Goal: Task Accomplishment & Management: Manage account settings

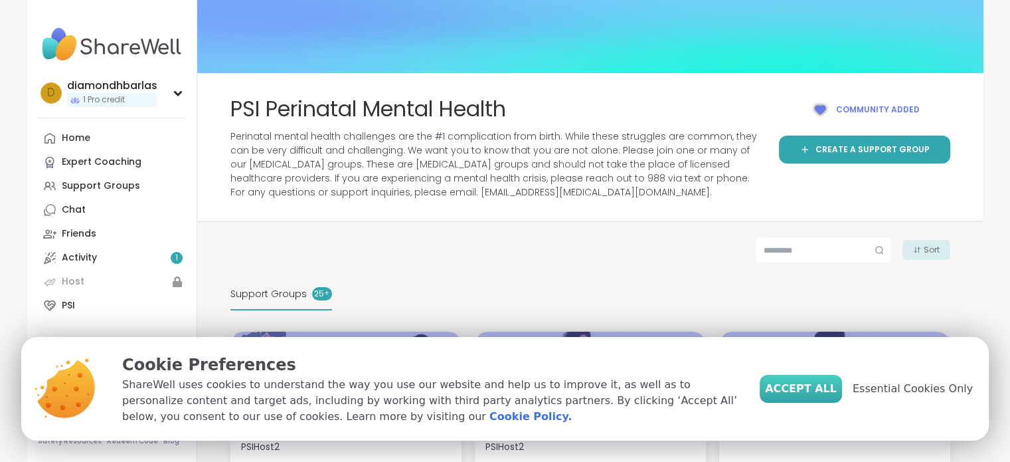
click at [818, 388] on span "Accept All" at bounding box center [801, 389] width 72 height 16
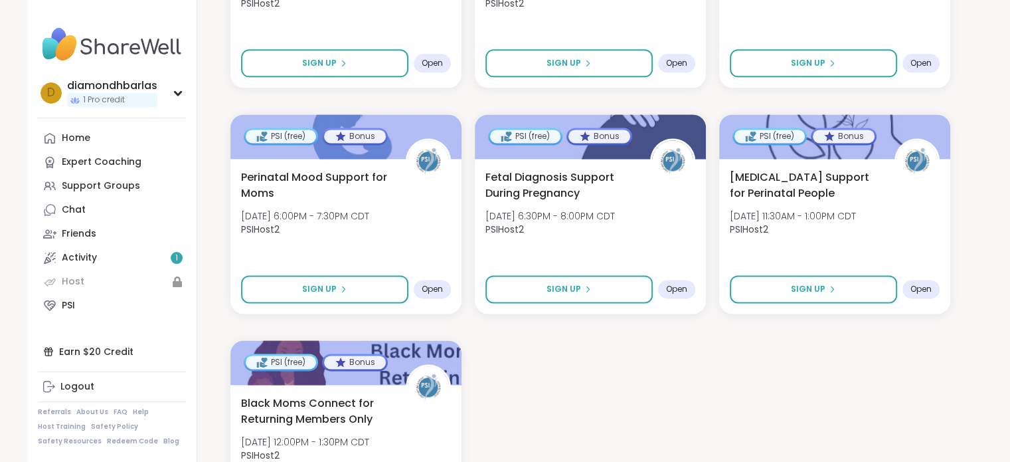
scroll to position [1844, 0]
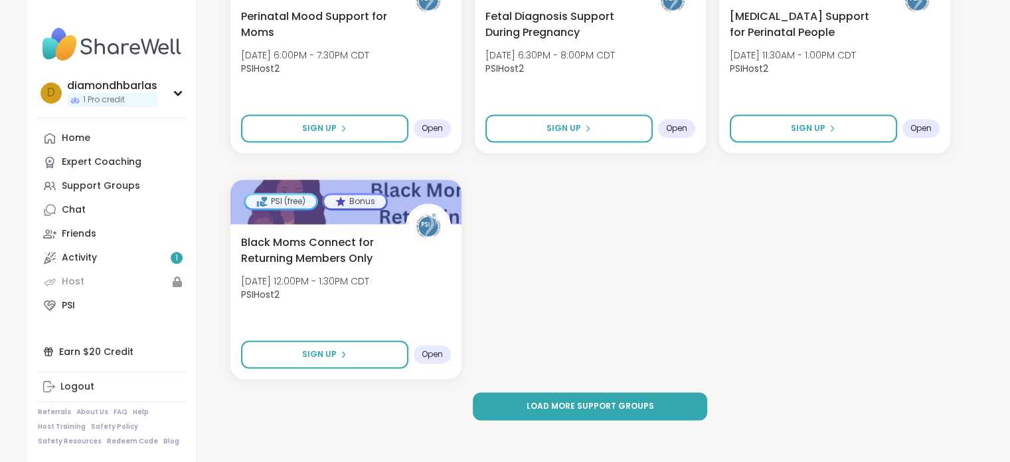
scroll to position [1958, 0]
click at [500, 405] on button "Load more support groups" at bounding box center [590, 407] width 234 height 28
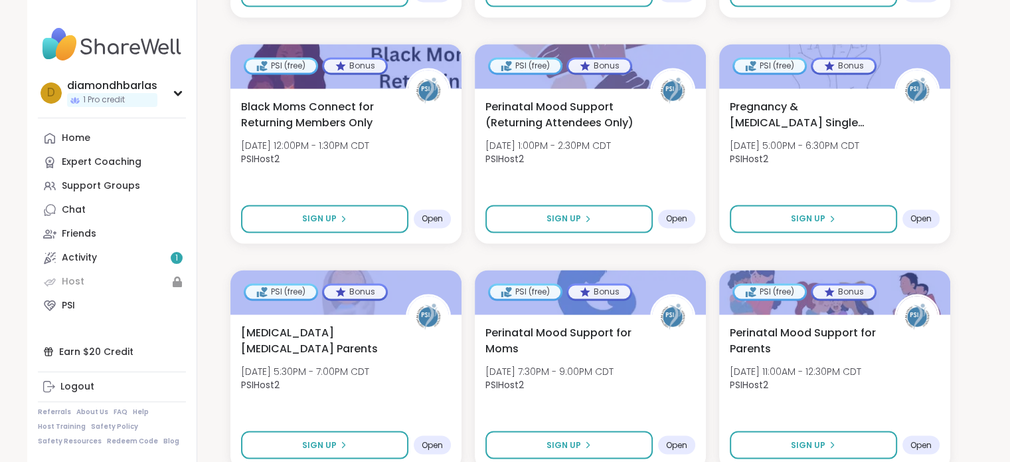
scroll to position [2095, 0]
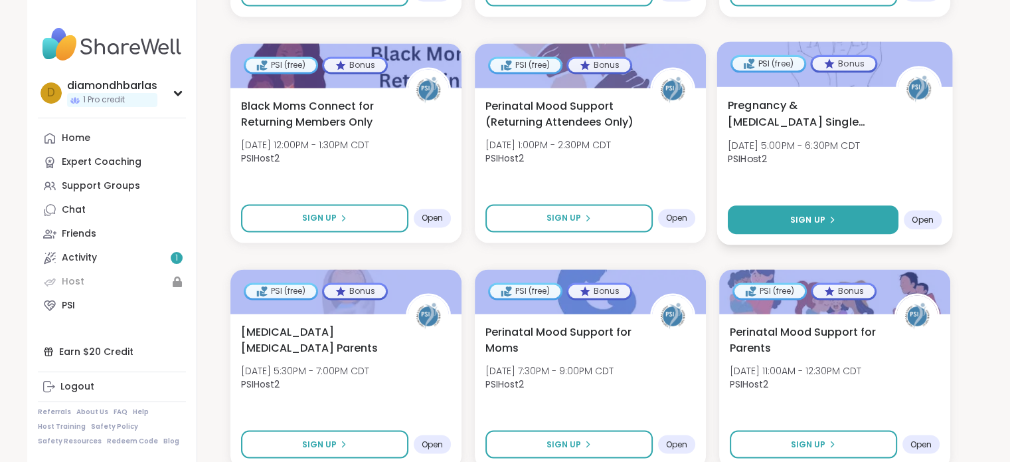
click at [790, 219] on button "Sign Up" at bounding box center [812, 219] width 171 height 29
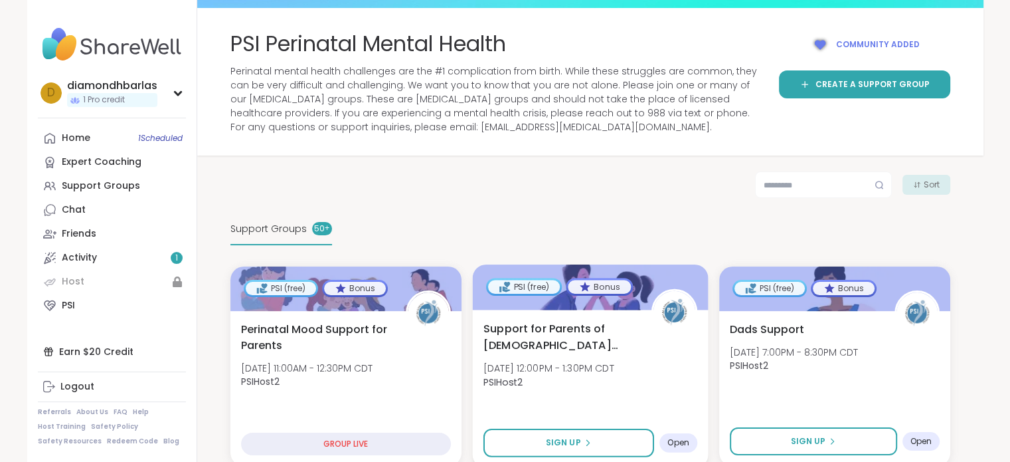
scroll to position [64, 0]
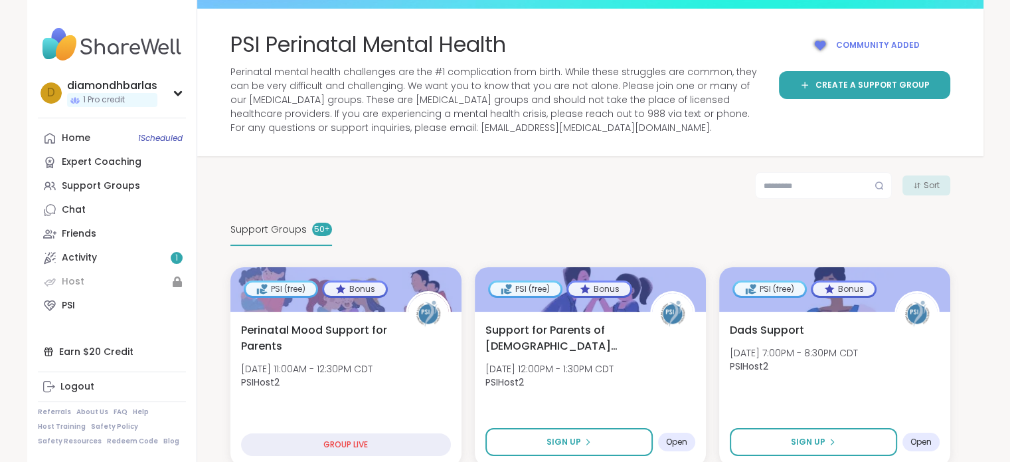
click at [296, 218] on div "Support Groups 50 +" at bounding box center [282, 230] width 102 height 31
click at [296, 229] on span "Support Groups" at bounding box center [269, 230] width 76 height 14
click at [935, 185] on span "Sort" at bounding box center [932, 185] width 16 height 12
click at [911, 221] on button "Upcoming" at bounding box center [904, 222] width 72 height 14
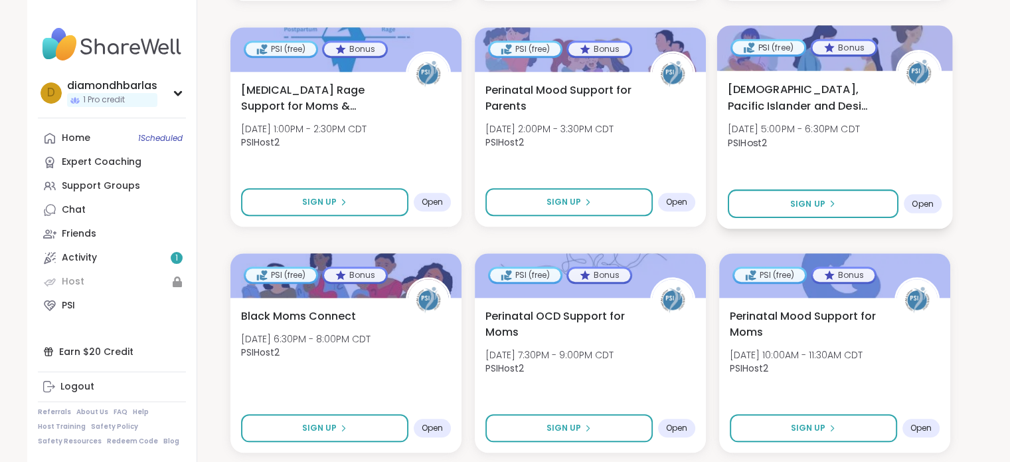
scroll to position [1212, 0]
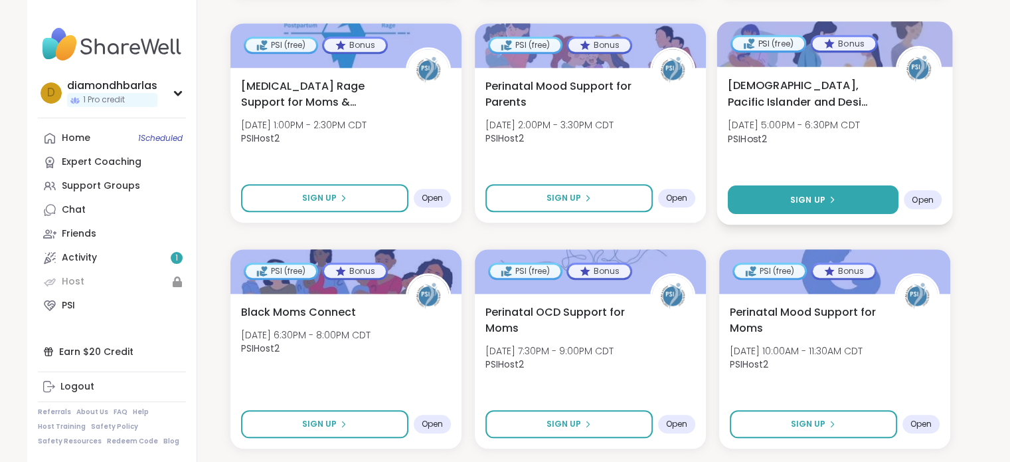
click at [876, 193] on button "Sign Up" at bounding box center [812, 199] width 171 height 29
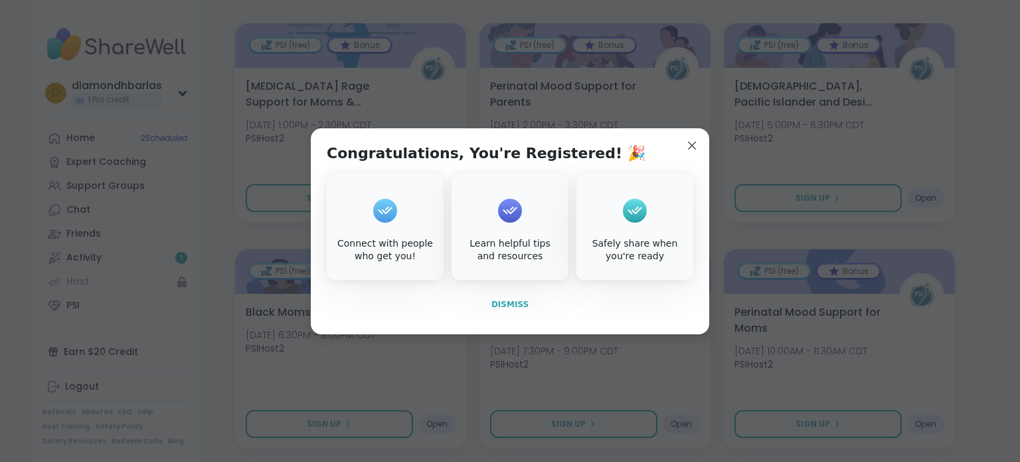
click at [513, 308] on span "Dismiss" at bounding box center [510, 304] width 37 height 9
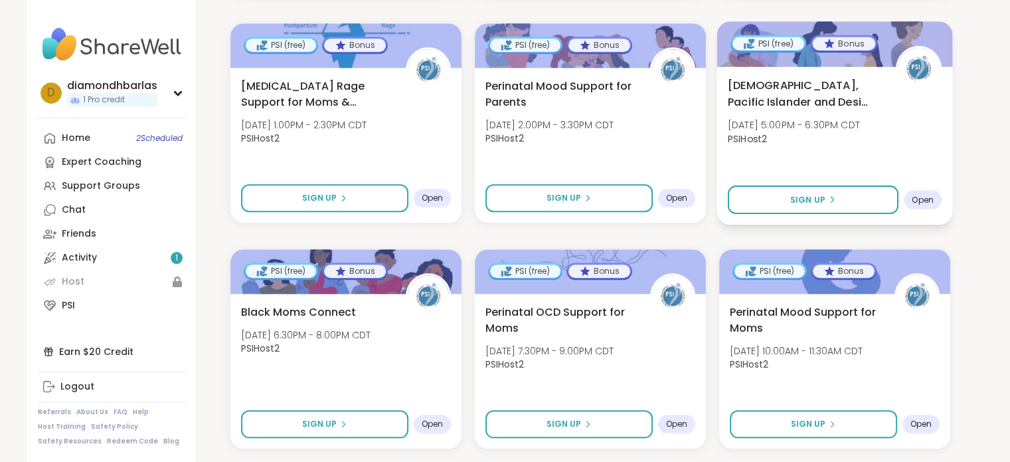
click at [761, 90] on span "Asian, Pacific Islander and Desi Moms Support" at bounding box center [803, 93] width 153 height 33
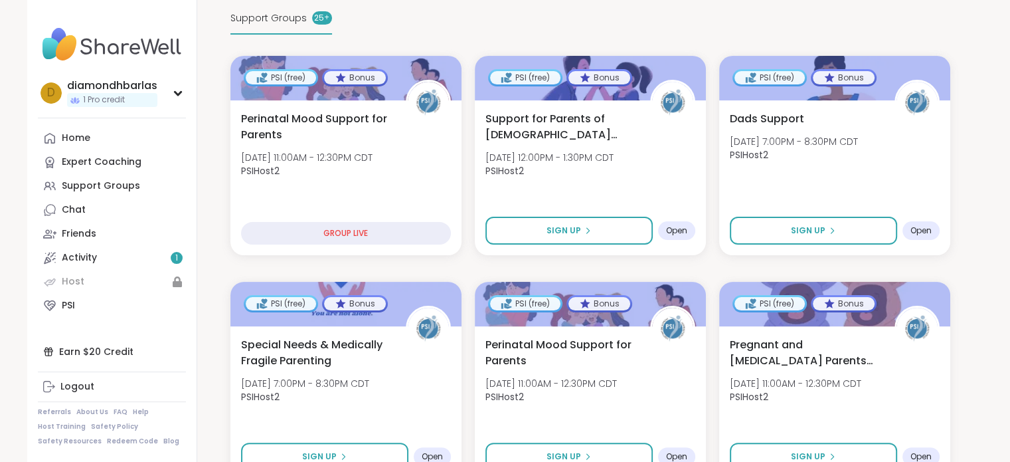
scroll to position [275, 0]
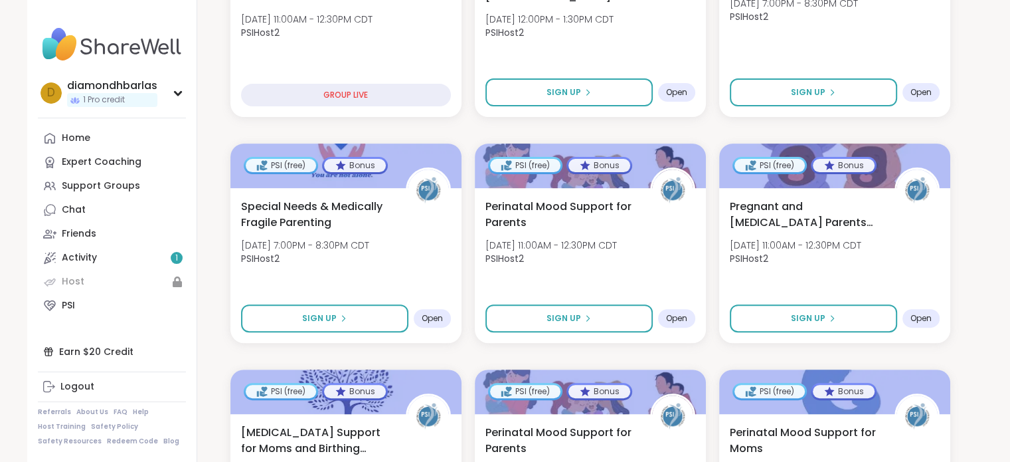
scroll to position [415, 0]
click at [114, 262] on link "Activity 1" at bounding box center [112, 258] width 148 height 24
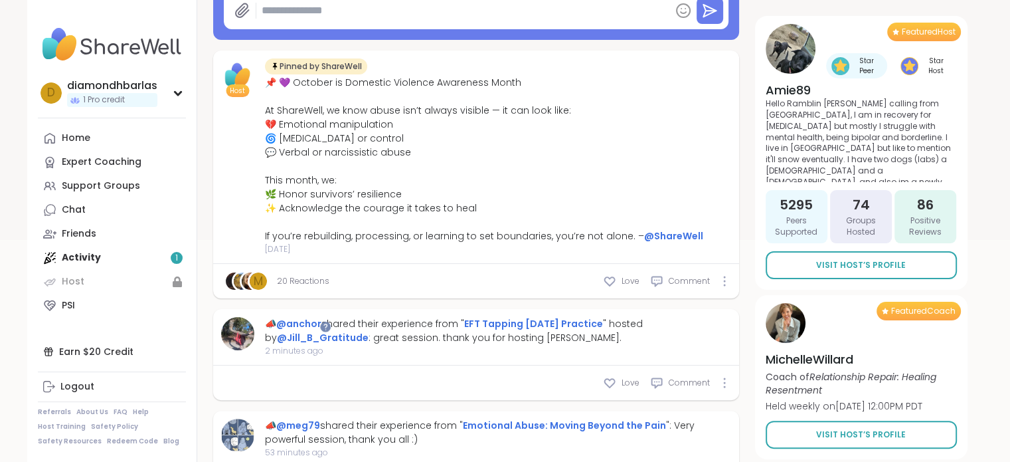
scroll to position [260, 0]
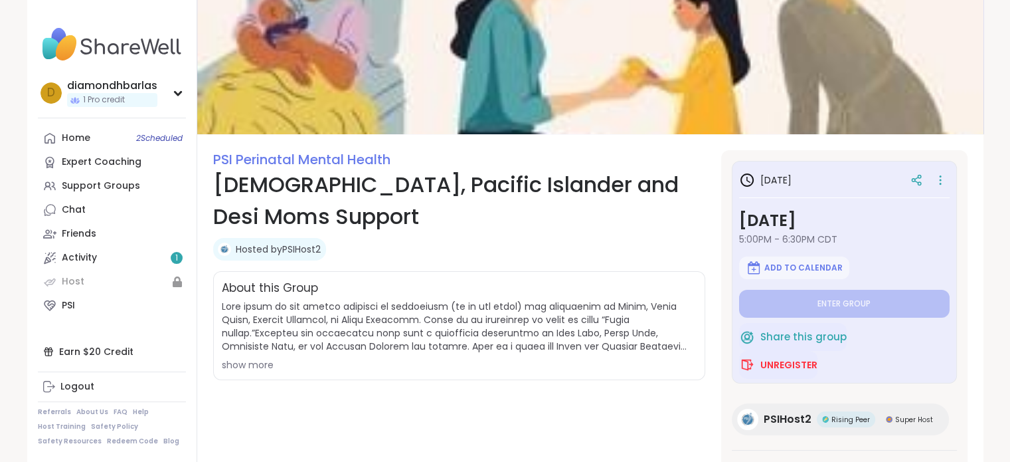
scroll to position [43, 0]
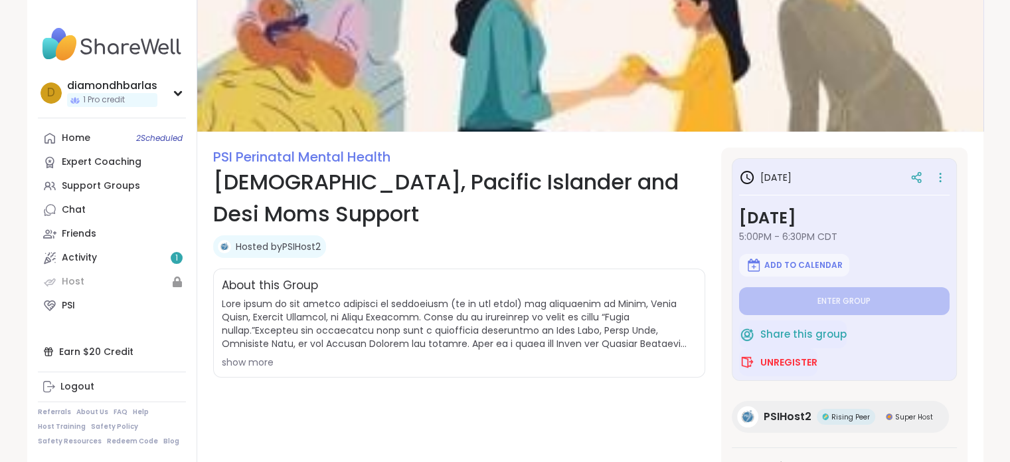
click at [256, 359] on div "show more" at bounding box center [459, 361] width 475 height 13
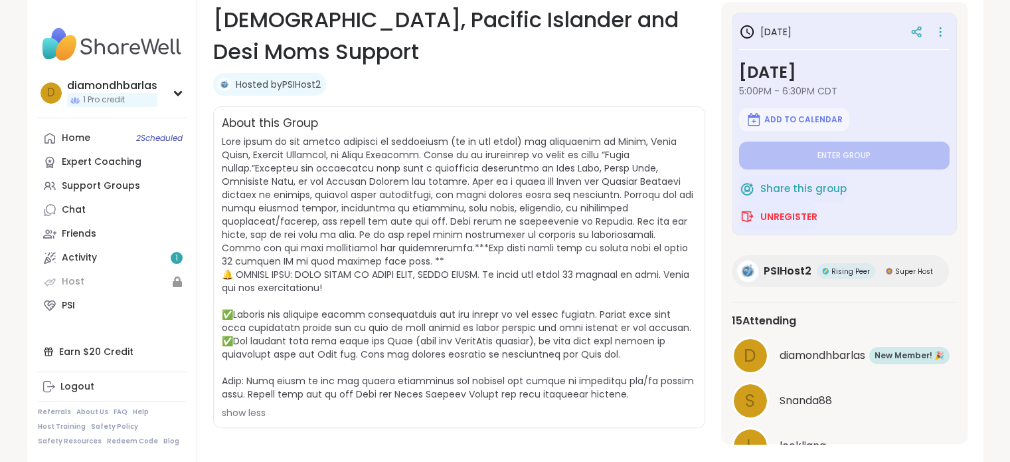
scroll to position [205, 0]
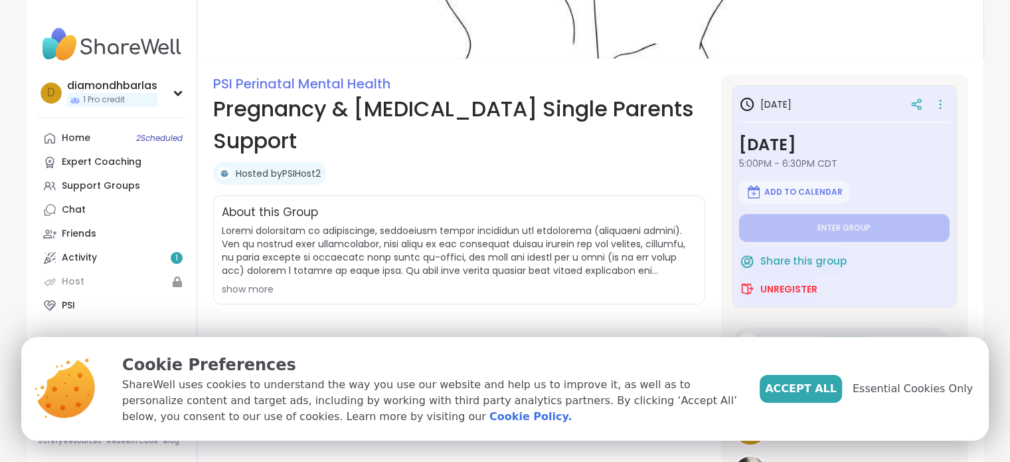
scroll to position [119, 0]
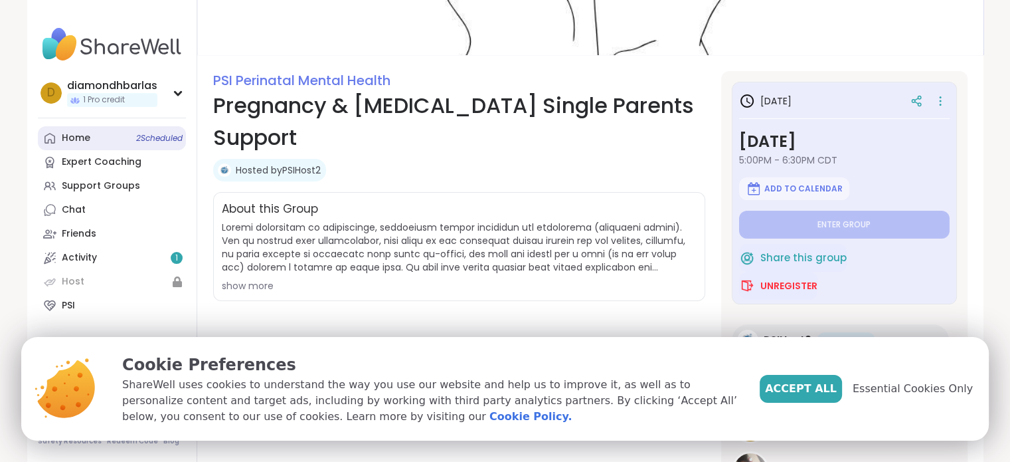
click at [106, 138] on link "Home 2 Scheduled" at bounding box center [112, 138] width 148 height 24
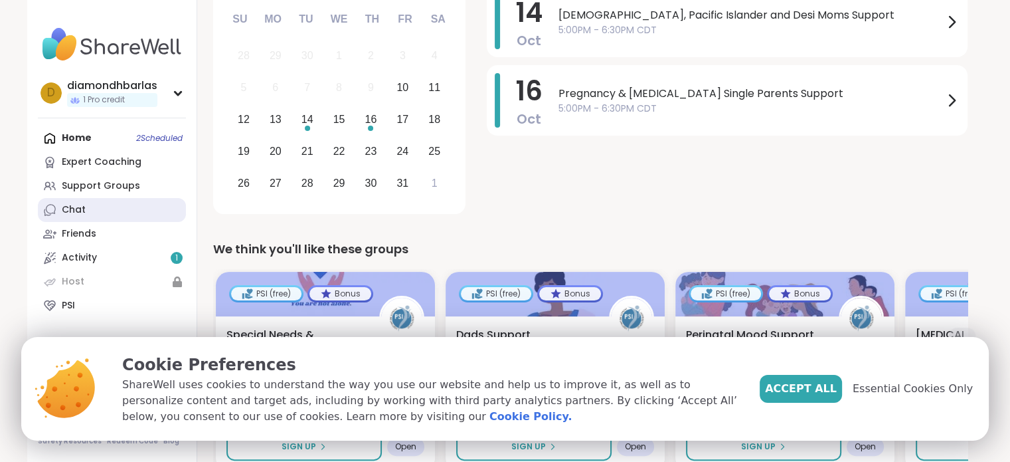
scroll to position [205, 0]
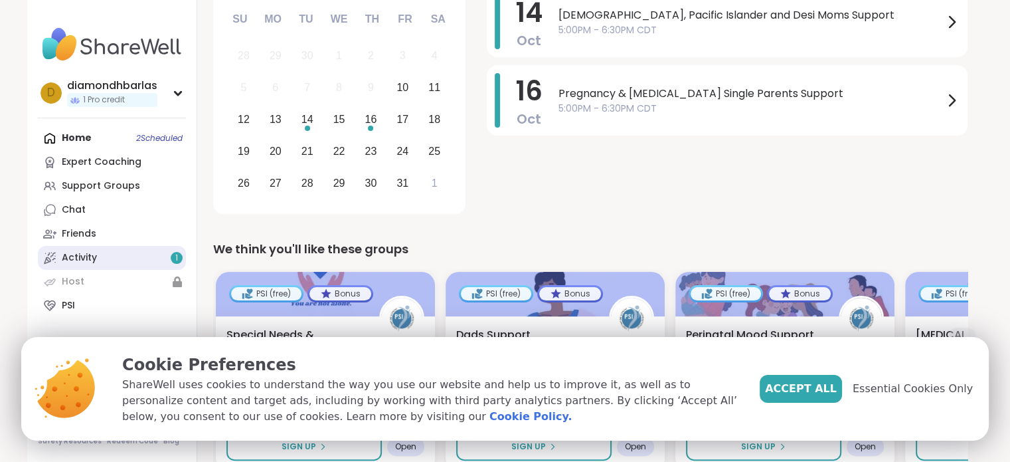
click at [112, 260] on link "Activity 1" at bounding box center [112, 258] width 148 height 24
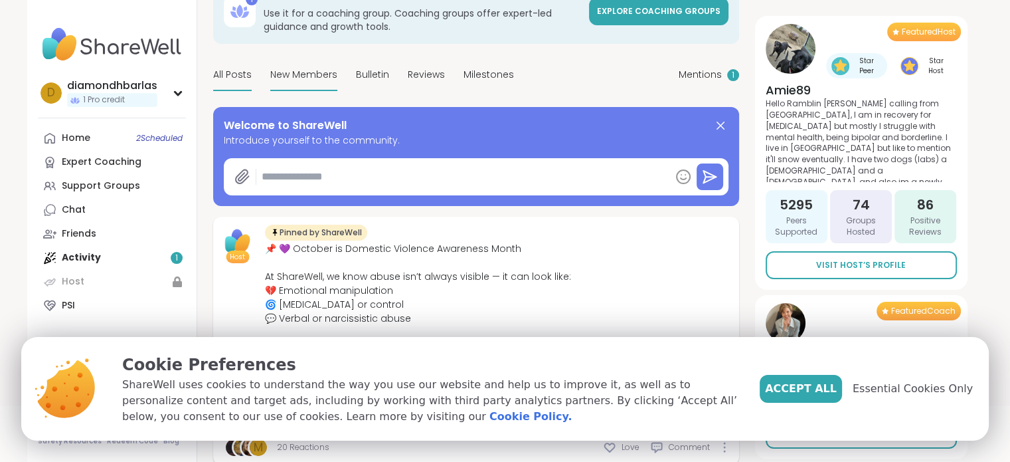
scroll to position [86, 0]
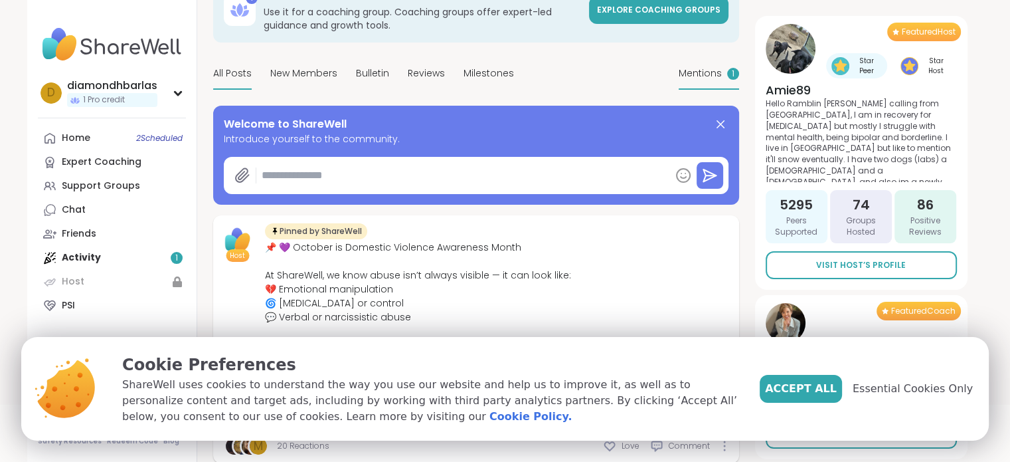
click at [717, 66] on span "Mentions" at bounding box center [700, 73] width 43 height 14
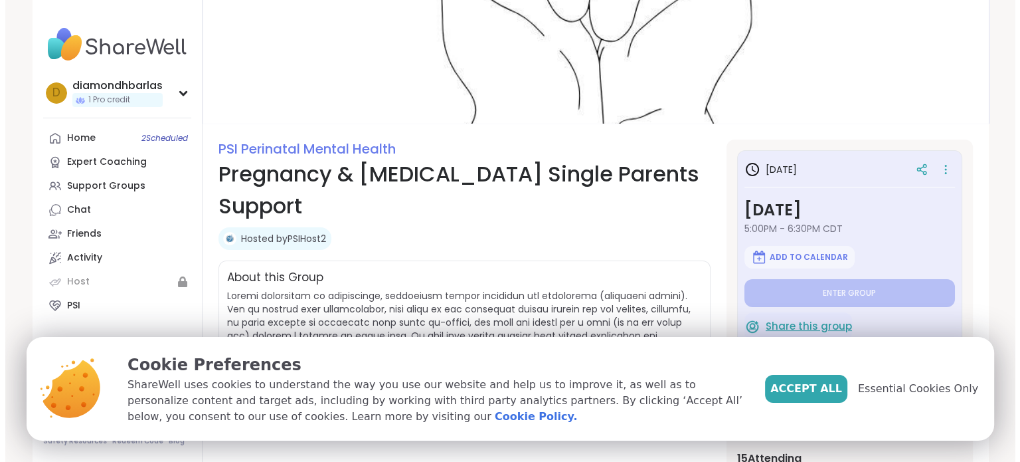
scroll to position [62, 0]
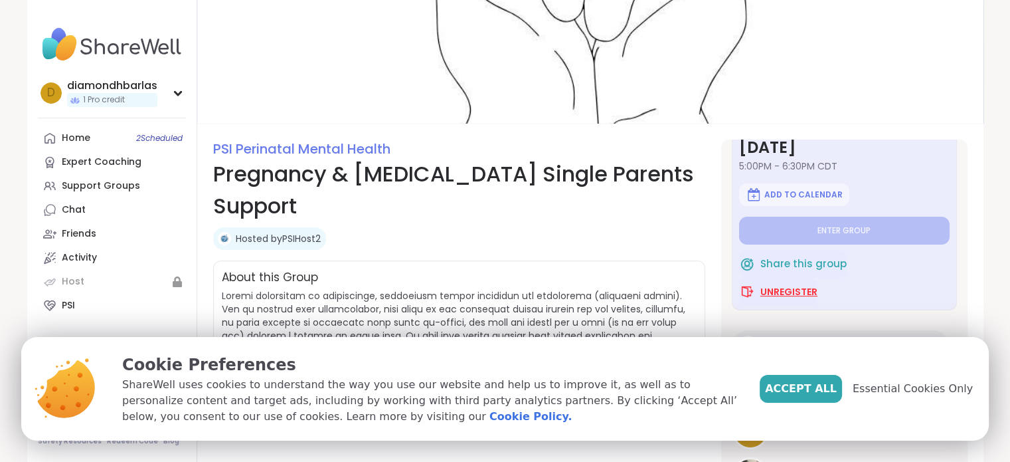
click at [781, 284] on button "Unregister" at bounding box center [778, 292] width 78 height 28
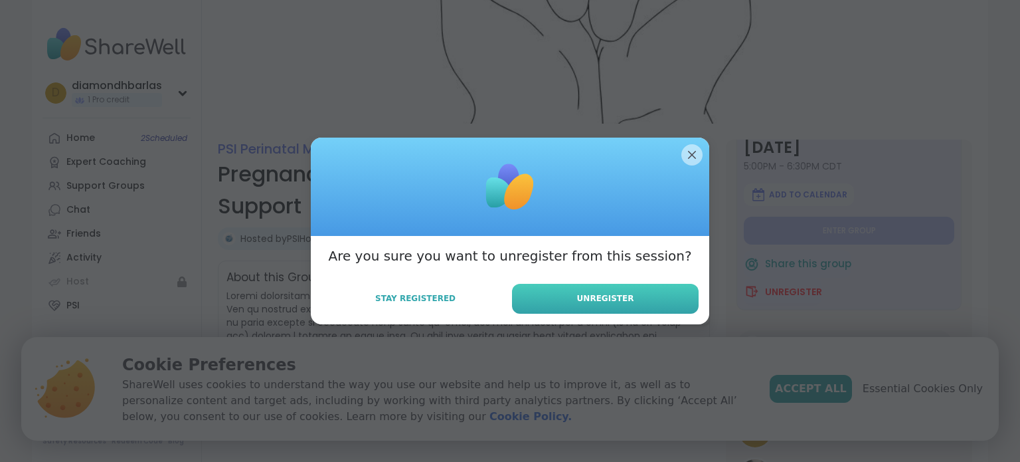
click at [578, 288] on button "Unregister" at bounding box center [605, 299] width 187 height 30
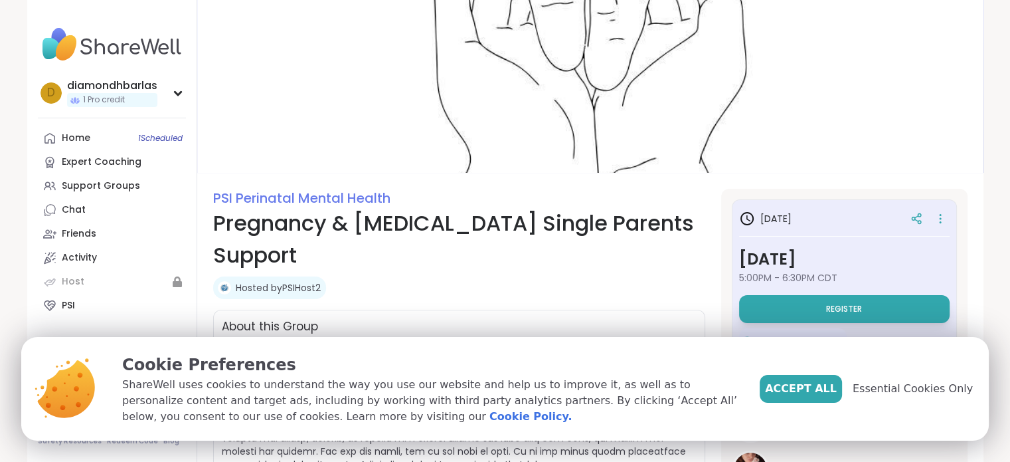
scroll to position [5, 0]
